Goal: Information Seeking & Learning: Learn about a topic

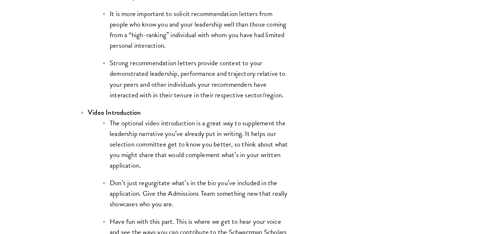
scroll to position [1234, 0]
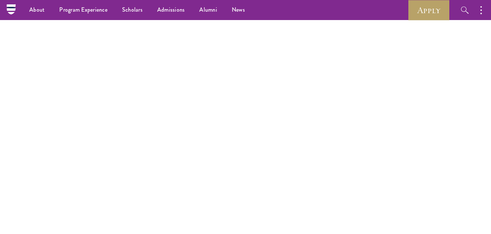
scroll to position [1234, 0]
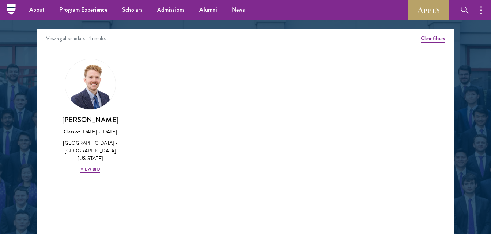
scroll to position [877, 0]
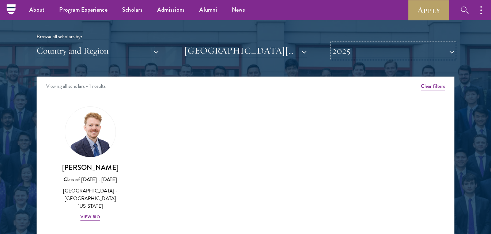
click at [399, 55] on button "2025" at bounding box center [393, 50] width 122 height 15
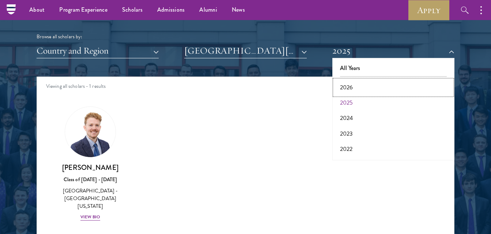
click at [376, 88] on button "2026" at bounding box center [393, 87] width 118 height 15
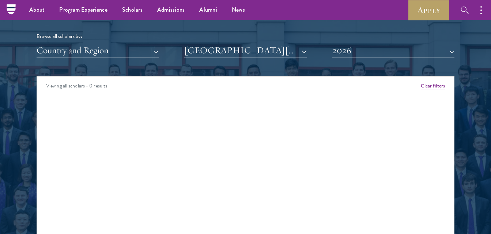
scroll to position [877, 0]
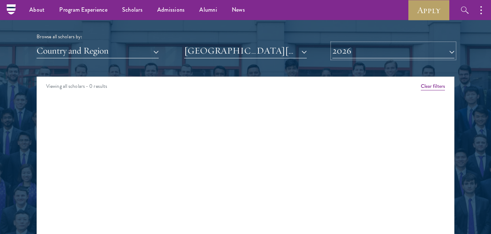
click at [387, 55] on button "2026" at bounding box center [393, 50] width 122 height 15
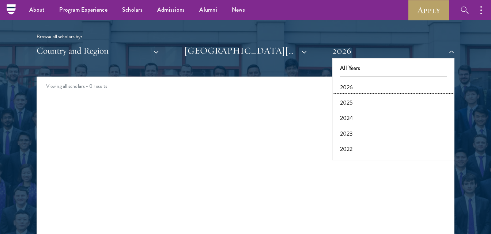
click at [386, 100] on button "2025" at bounding box center [393, 102] width 118 height 15
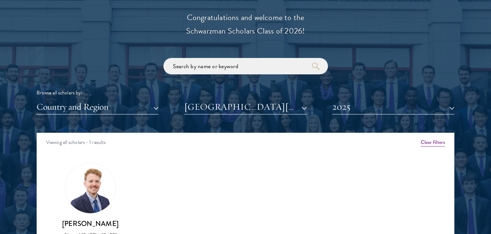
scroll to position [877, 0]
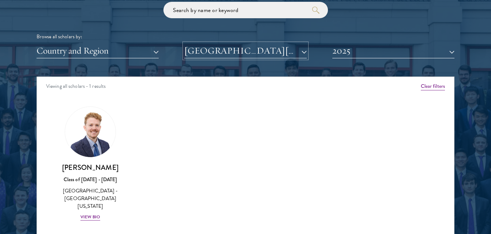
click at [237, 51] on button "University of Texas at Austin" at bounding box center [245, 50] width 122 height 15
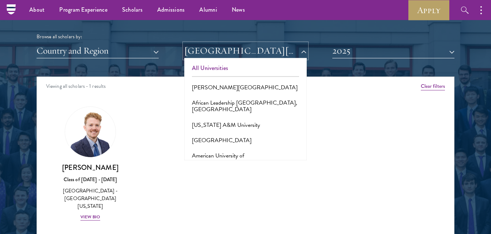
scroll to position [840, 0]
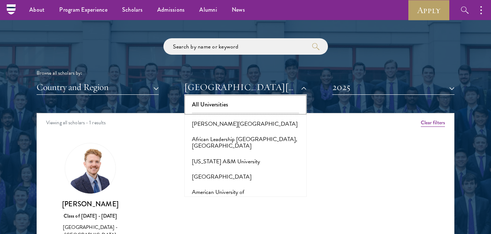
click at [236, 100] on button "All Universities" at bounding box center [245, 104] width 118 height 15
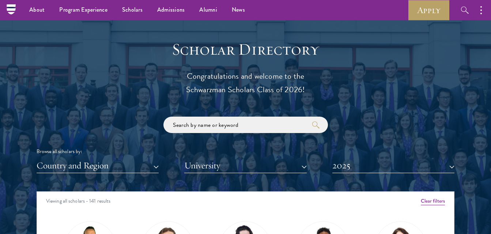
scroll to position [584, 0]
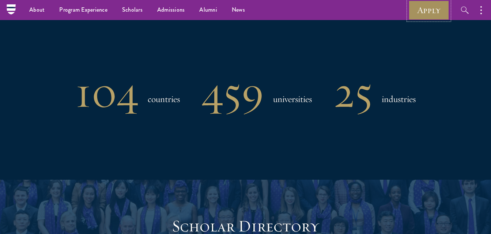
click at [430, 12] on link "Apply" at bounding box center [428, 10] width 41 height 20
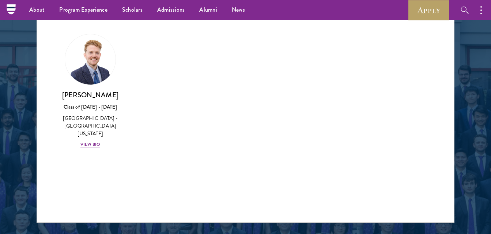
scroll to position [840, 0]
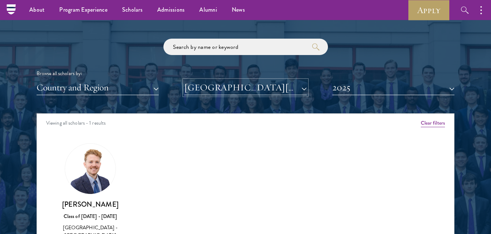
click at [284, 88] on button "[GEOGRAPHIC_DATA][US_STATE]" at bounding box center [245, 87] width 122 height 15
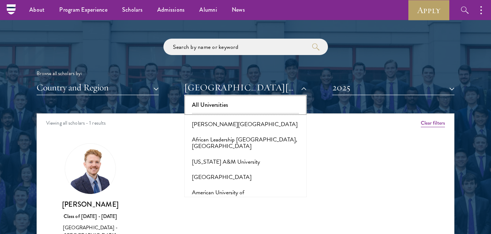
click at [247, 104] on button "All Universities" at bounding box center [245, 105] width 118 height 15
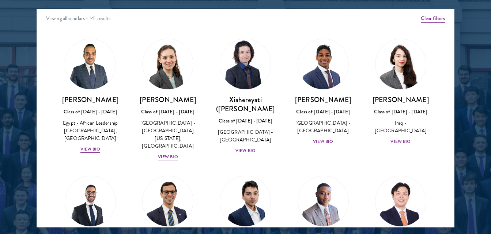
scroll to position [949, 0]
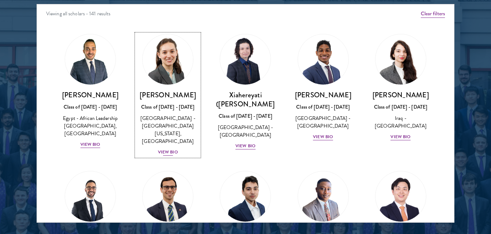
click at [171, 149] on div "View Bio" at bounding box center [168, 152] width 20 height 7
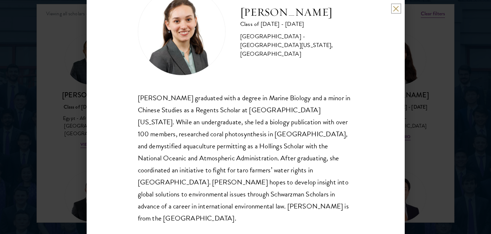
scroll to position [986, 0]
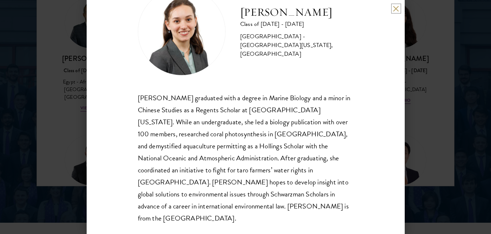
click at [393, 7] on button at bounding box center [396, 8] width 6 height 6
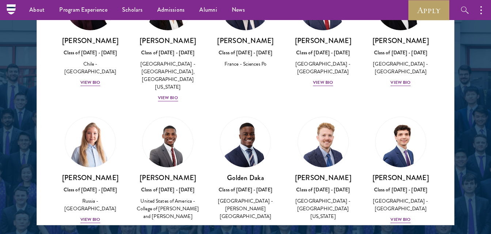
scroll to position [511, 0]
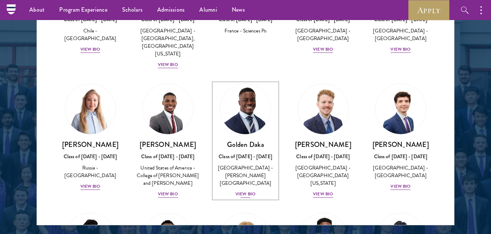
click at [242, 191] on div "View Bio" at bounding box center [245, 194] width 20 height 7
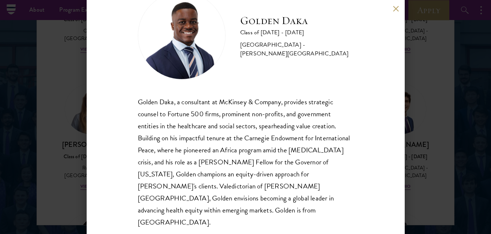
scroll to position [34, 0]
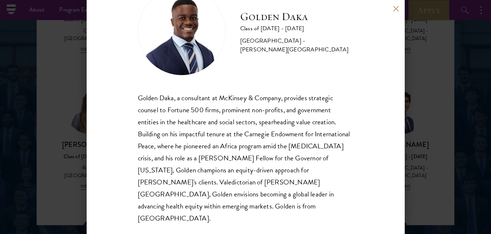
click at [396, 6] on button at bounding box center [396, 8] width 6 height 6
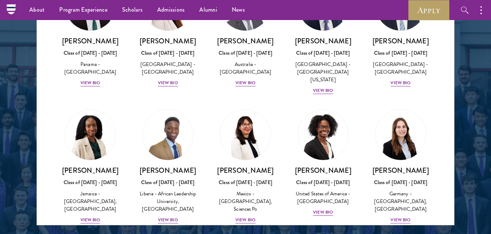
scroll to position [877, 0]
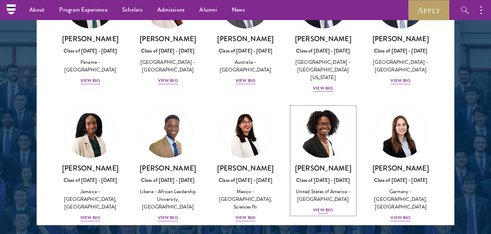
click at [313, 207] on div "View Bio" at bounding box center [323, 210] width 20 height 7
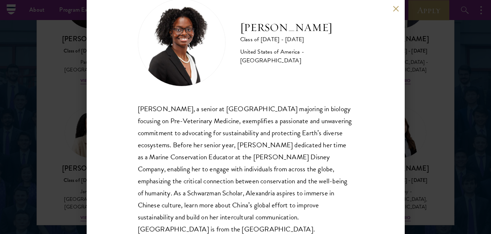
scroll to position [46, 0]
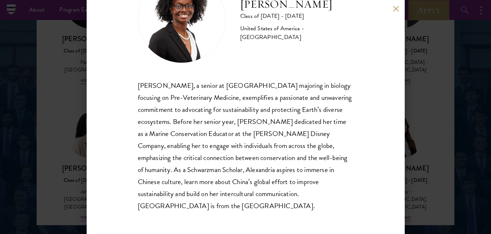
click at [394, 9] on button at bounding box center [396, 8] width 6 height 6
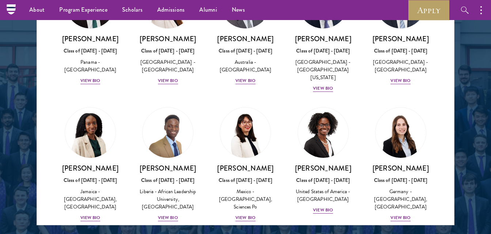
click at [96, 156] on div "Juleen Gentles Class of 2024 - 2025 Jamaica - University of Technology, Jamaica…" at bounding box center [89, 165] width 77 height 130
click at [95, 215] on div "View Bio" at bounding box center [90, 218] width 20 height 7
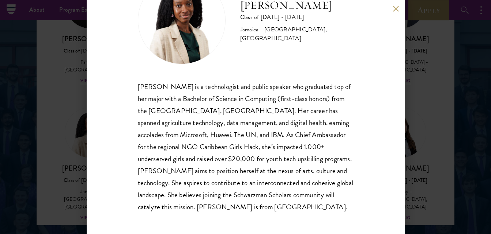
scroll to position [46, 0]
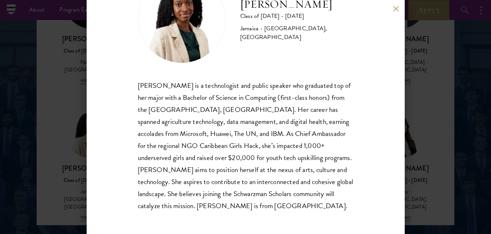
click at [396, 7] on button at bounding box center [396, 8] width 6 height 6
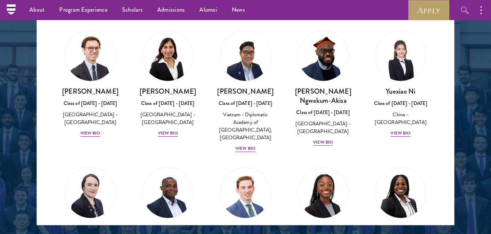
scroll to position [2191, 0]
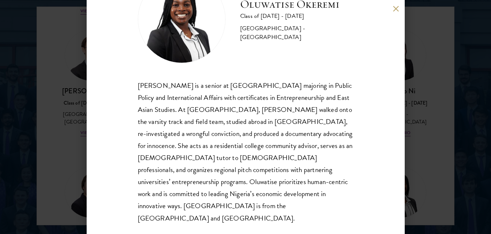
scroll to position [1020, 0]
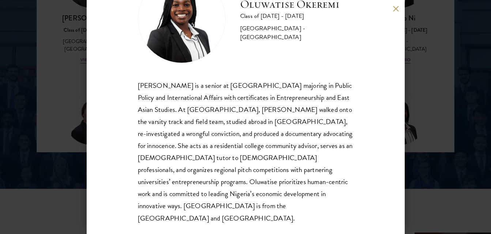
click at [392, 4] on div "Oluwatise Okeremi Class of 2024 - 2025 United States of America - Princeton Uni…" at bounding box center [246, 117] width 318 height 234
click at [396, 4] on div "Oluwatise Okeremi Class of 2024 - 2025 United States of America - Princeton Uni…" at bounding box center [246, 117] width 318 height 234
drag, startPoint x: 397, startPoint y: 11, endPoint x: 400, endPoint y: 7, distance: 4.5
click at [398, 11] on button at bounding box center [396, 8] width 6 height 6
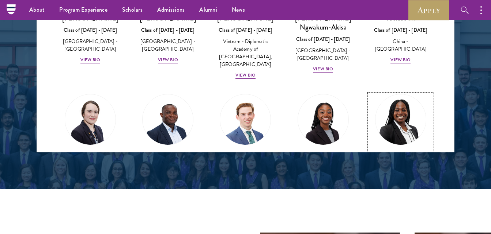
scroll to position [1014, 0]
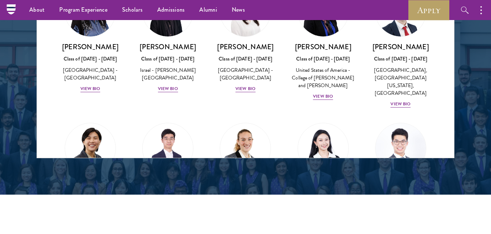
scroll to position [1461, 0]
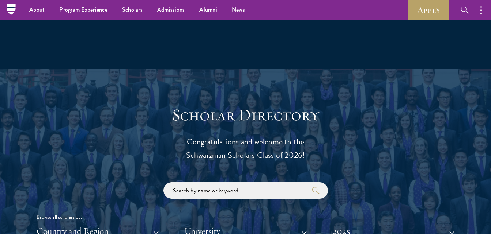
scroll to position [612, 0]
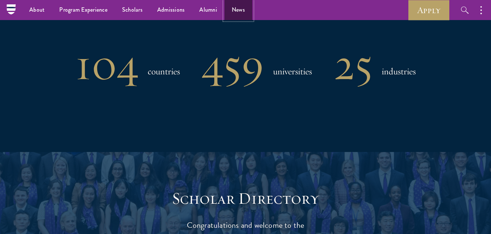
click at [240, 19] on link "News" at bounding box center [238, 10] width 28 height 20
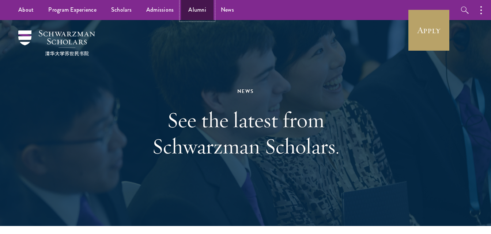
click at [184, 8] on link "Alumni" at bounding box center [197, 10] width 33 height 20
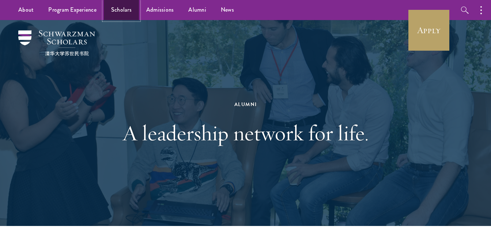
click at [116, 13] on link "Scholars" at bounding box center [121, 10] width 35 height 20
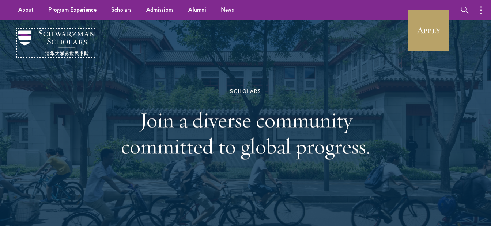
click at [83, 37] on img at bounding box center [56, 43] width 77 height 26
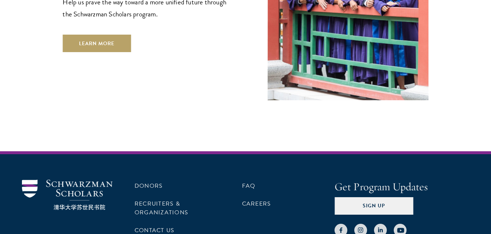
scroll to position [2185, 0]
